Goal: Task Accomplishment & Management: Manage account settings

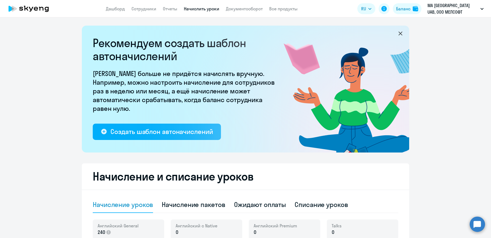
select select "10"
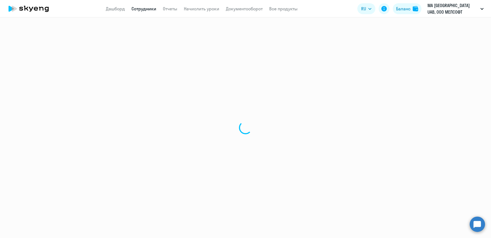
select select "30"
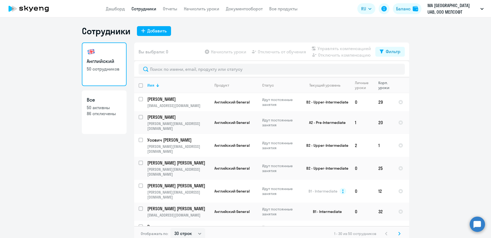
click at [383, 84] on div "Корп. уроки" at bounding box center [383, 85] width 11 height 10
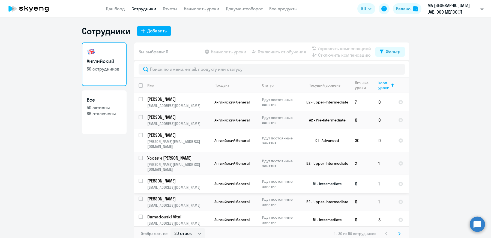
click at [195, 185] on p "[EMAIL_ADDRESS][DOMAIN_NAME]" at bounding box center [178, 187] width 62 height 5
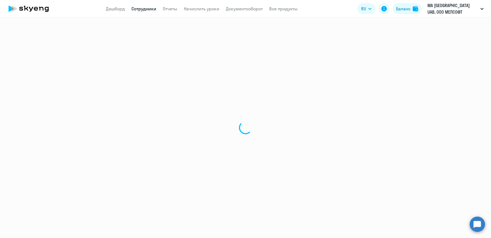
select select "english"
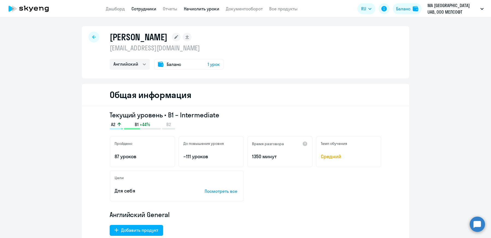
click at [204, 8] on link "Начислить уроки" at bounding box center [201, 8] width 35 height 5
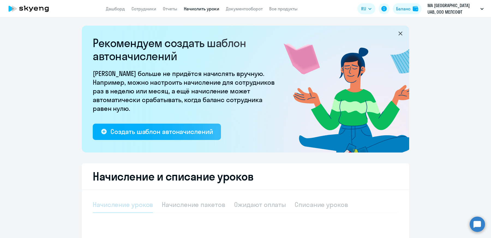
select select "10"
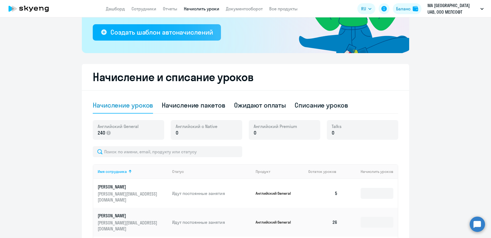
scroll to position [100, 0]
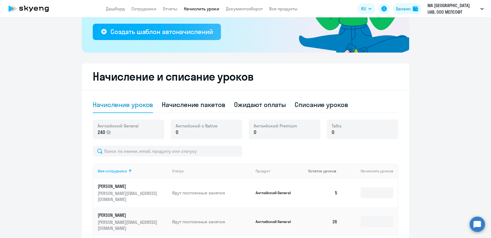
click at [330, 171] on span "Остаток уроков" at bounding box center [322, 171] width 28 height 5
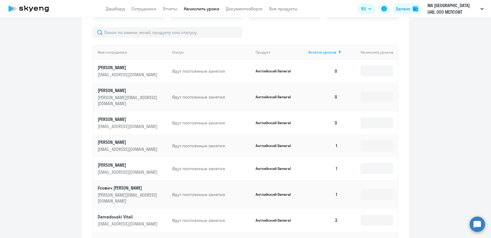
scroll to position [220, 0]
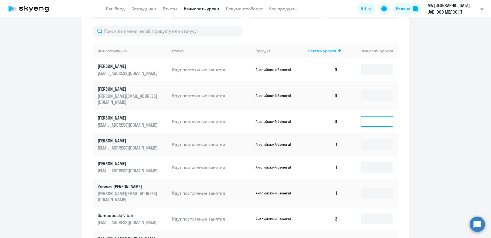
click at [364, 125] on input at bounding box center [377, 121] width 33 height 11
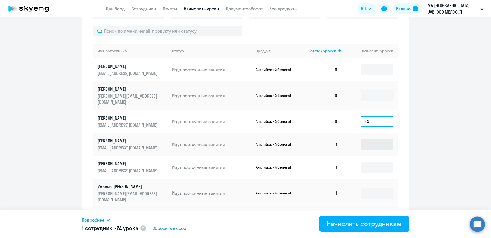
type input "24"
click at [368, 150] on input at bounding box center [377, 144] width 33 height 11
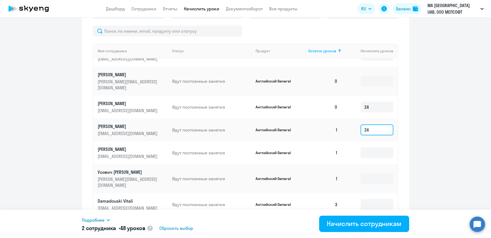
scroll to position [16, 0]
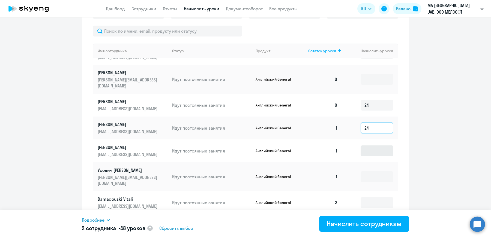
type input "24"
click at [371, 157] on input at bounding box center [377, 151] width 33 height 11
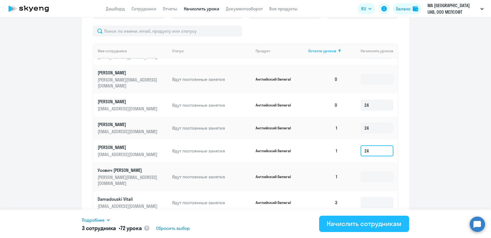
type input "24"
click at [347, 225] on div "Начислить сотрудникам" at bounding box center [364, 224] width 75 height 9
